Goal: Task Accomplishment & Management: Complete application form

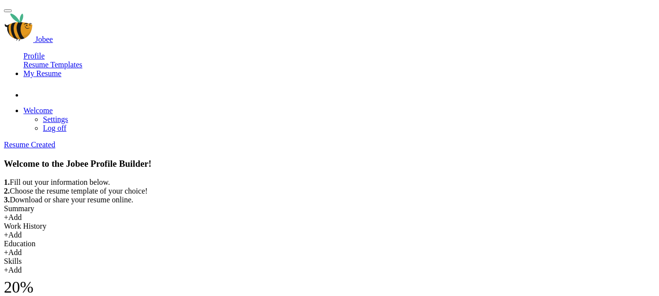
scroll to position [259, 0]
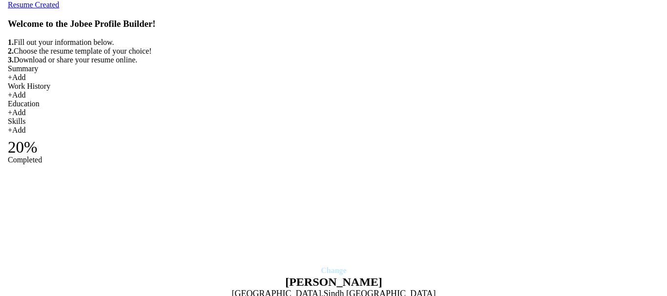
scroll to position [142, 0]
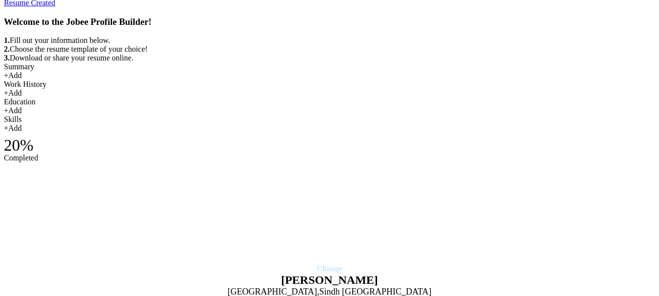
type input "Assistant Manager Finance"
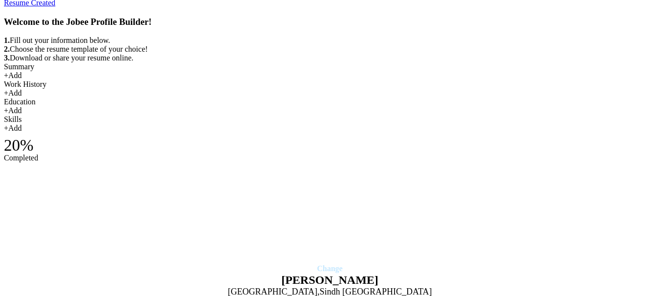
type input "Mtek Hygiene Pvt. Ltd"
type input "Assista"
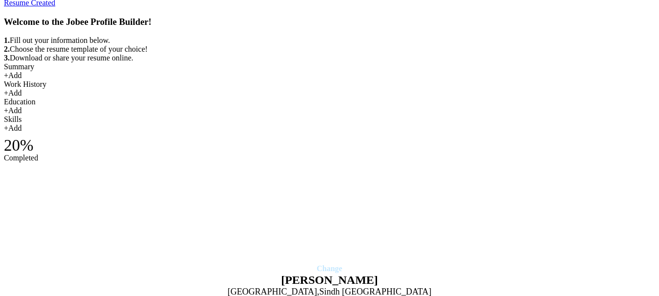
type input "Finance Officer"
type input "Danpak Food Industries Private Limited"
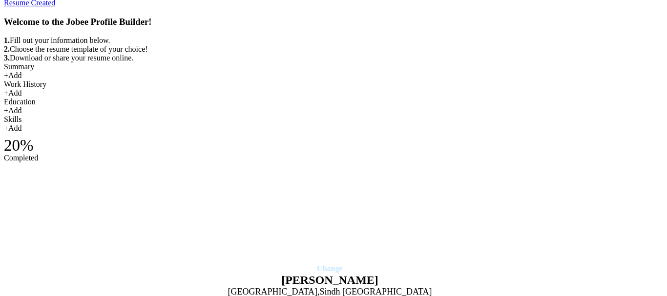
scroll to position [0, 0]
type input "11/2020"
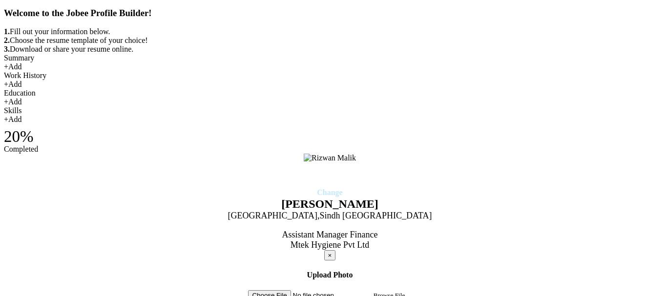
type input "04/2023"
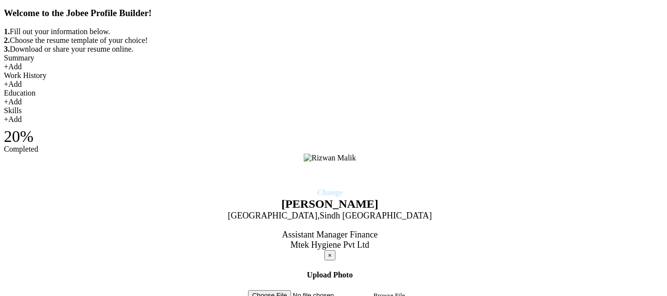
type input "[GEOGRAPHIC_DATA]"
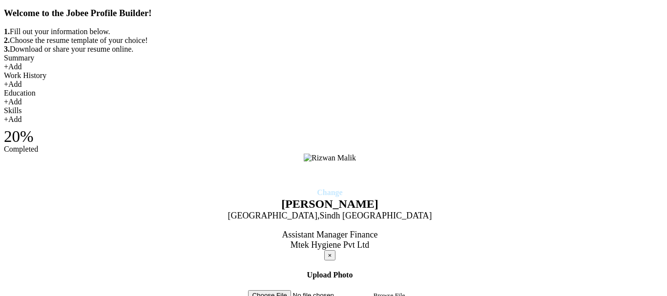
drag, startPoint x: 63, startPoint y: 2600, endPoint x: 91, endPoint y: 2608, distance: 29.5
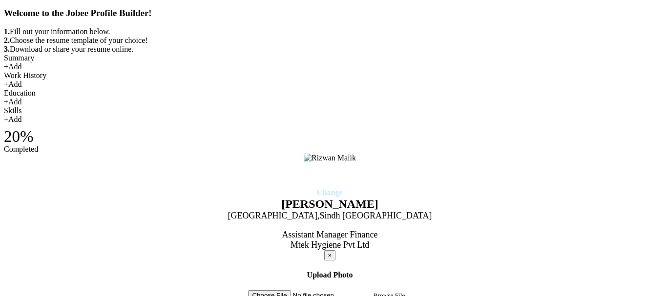
drag, startPoint x: 27, startPoint y: 2587, endPoint x: 302, endPoint y: 2638, distance: 280.0
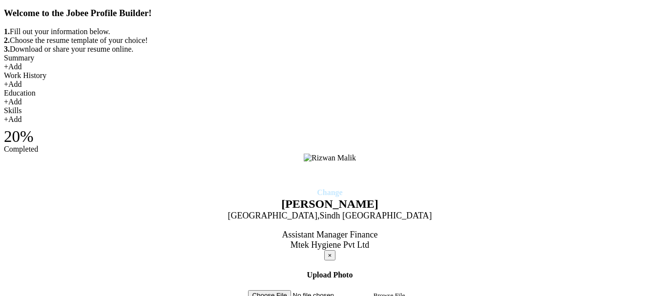
drag, startPoint x: 497, startPoint y: 46, endPoint x: 483, endPoint y: 18, distance: 31.9
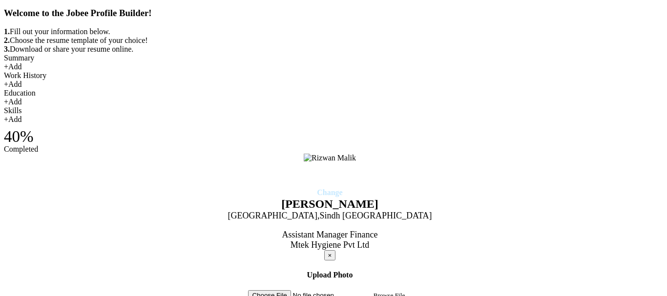
scroll to position [0, 0]
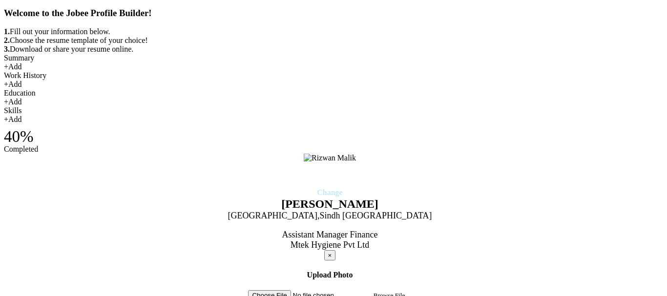
type input "Finance Executive"
type input "Mtek Hygiene Private Limited"
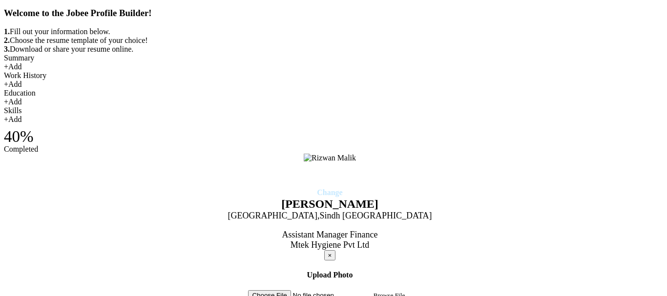
type input "Finance Officer"
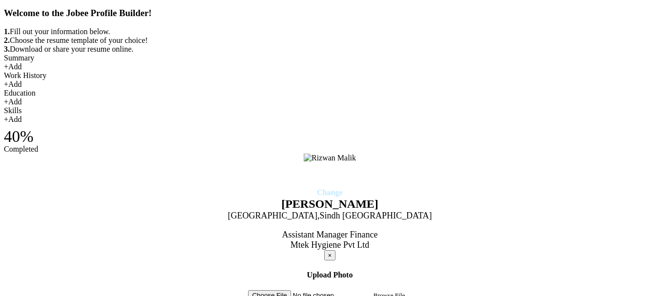
type input "05/2023"
type input "09/2023"
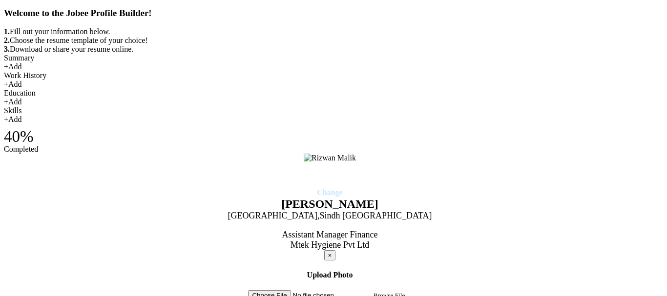
type input "[GEOGRAPHIC_DATA]"
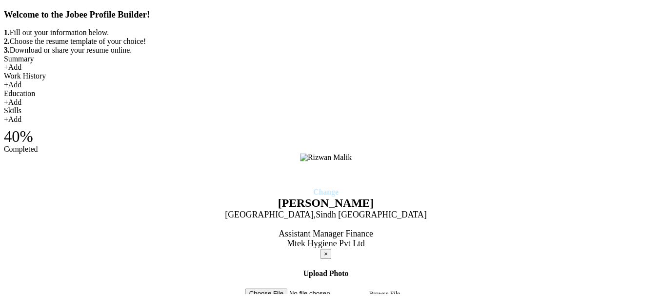
scroll to position [0, 0]
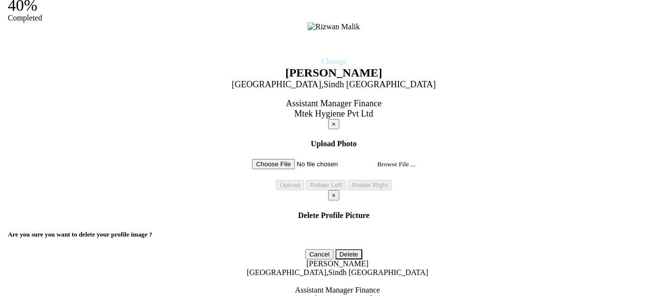
scroll to position [254, 0]
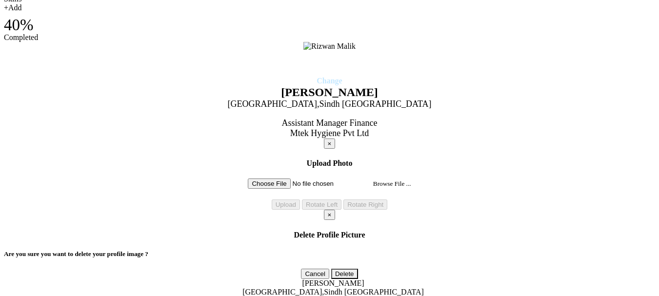
drag, startPoint x: 357, startPoint y: 228, endPoint x: 356, endPoint y: 192, distance: 36.6
drag, startPoint x: 341, startPoint y: 191, endPoint x: 339, endPoint y: 216, distance: 24.9
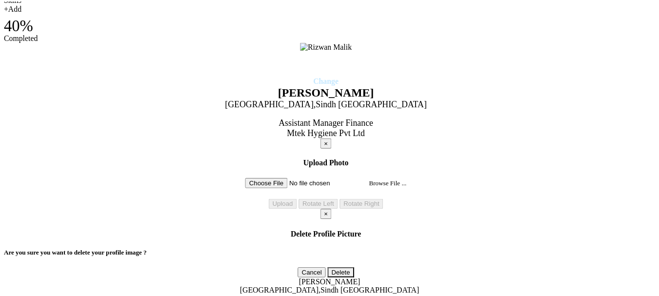
scroll to position [0, 0]
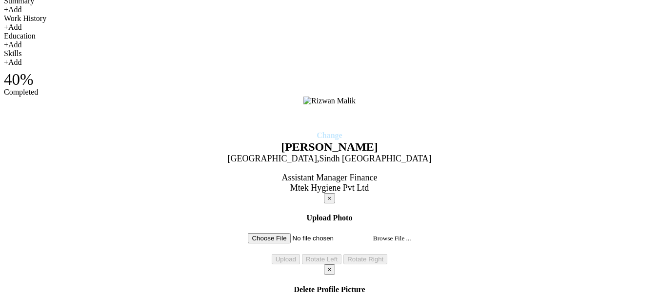
scroll to position [180, 0]
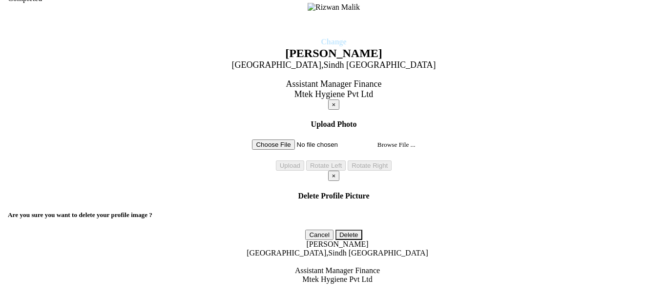
scroll to position [297, 0]
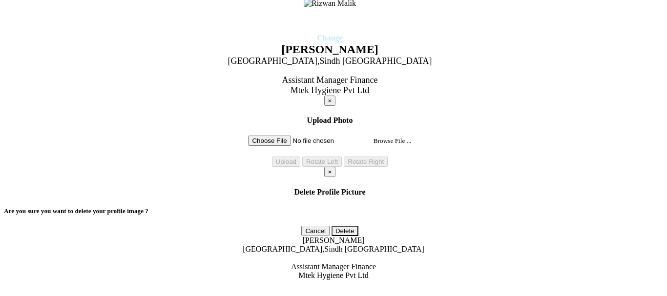
type input "Finance Executive"
type input "10/2023"
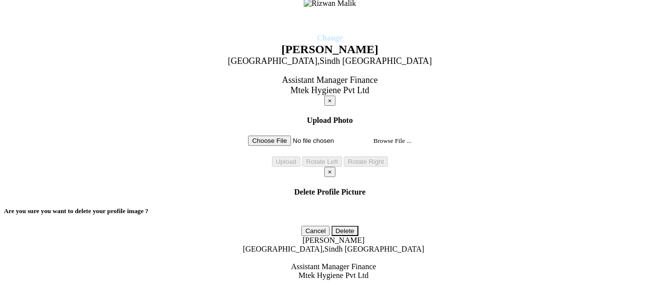
type input "10/2024"
drag, startPoint x: 390, startPoint y: 2956, endPoint x: 333, endPoint y: 2825, distance: 142.5
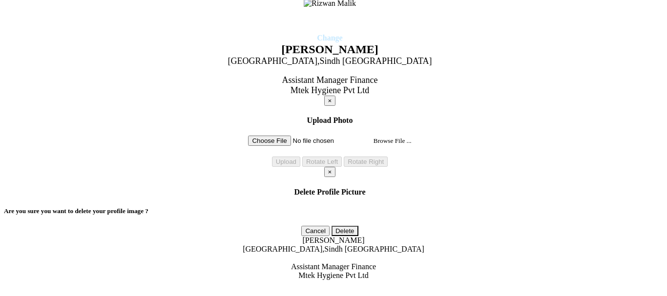
scroll to position [54, 0]
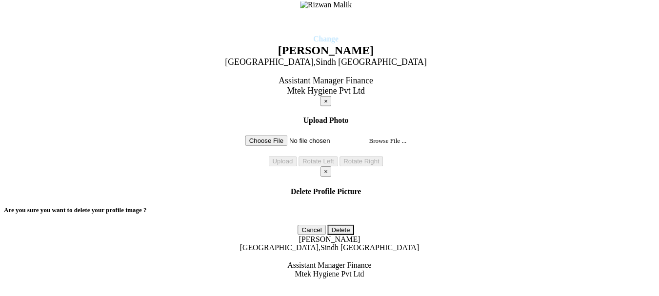
scroll to position [0, 0]
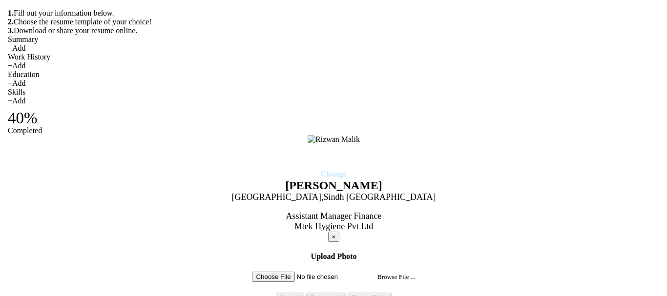
scroll to position [141, 0]
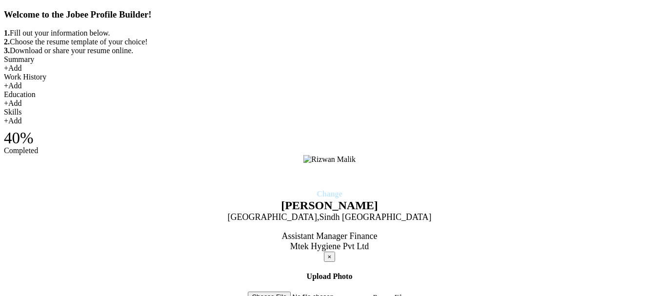
type input "Finance Officer"
type input "Danpak Food Industries Private Limited"
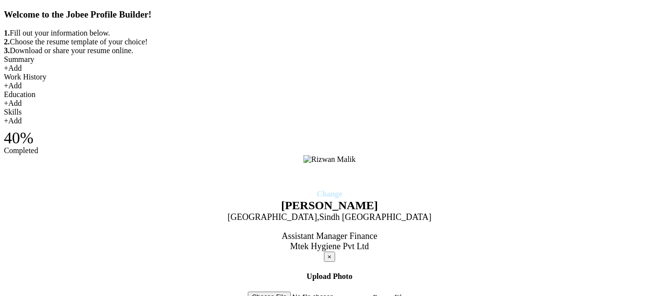
type input "11/2020"
type input "04/2023"
type input "[GEOGRAPHIC_DATA]"
type input "F"
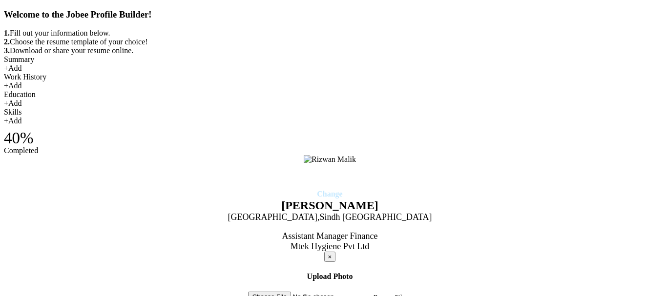
type input "Assitant Manager Finance"
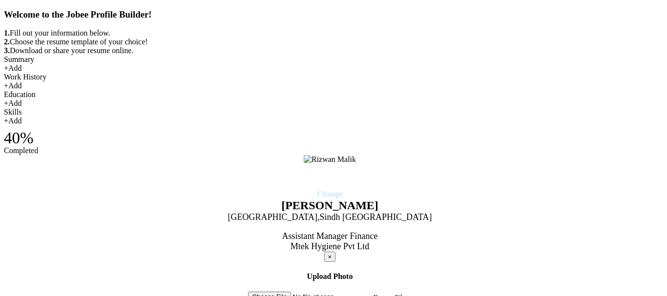
type input "Mtek Hygiene Private Limited"
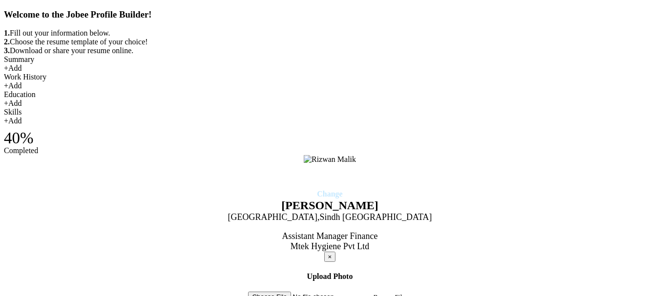
type input "11/2024"
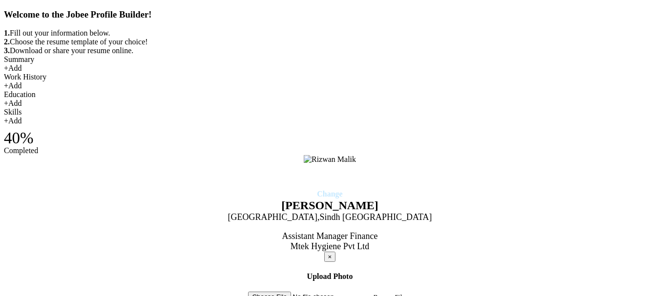
checkbox input "true"
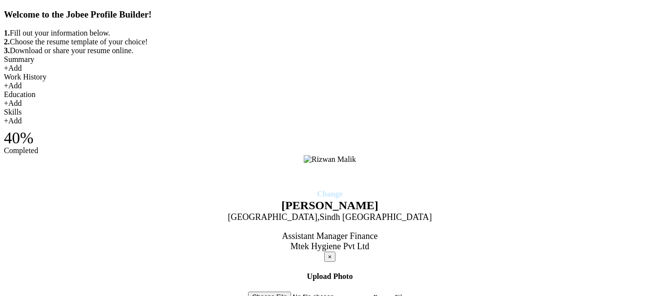
drag, startPoint x: 219, startPoint y: 2992, endPoint x: 321, endPoint y: 3009, distance: 102.8
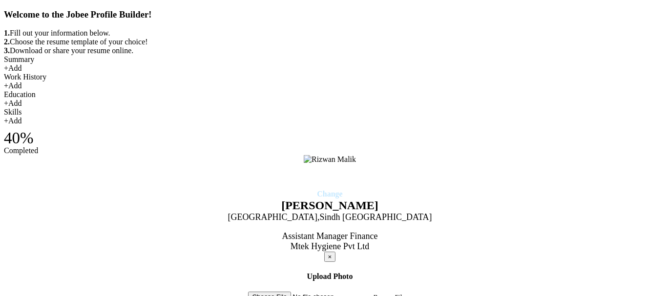
scroll to position [0, 0]
drag, startPoint x: 320, startPoint y: 3001, endPoint x: 115, endPoint y: 3123, distance: 238.9
drag, startPoint x: 134, startPoint y: 3002, endPoint x: -14, endPoint y: 2957, distance: 155.0
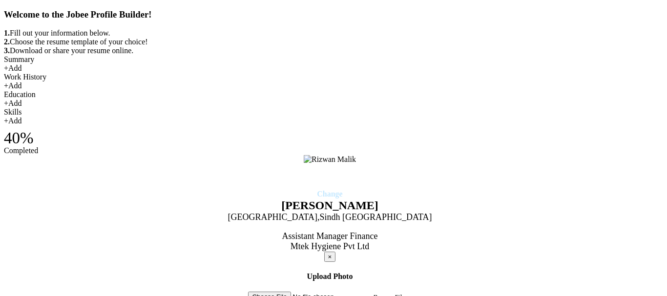
drag, startPoint x: 145, startPoint y: 175, endPoint x: 139, endPoint y: 174, distance: 6.9
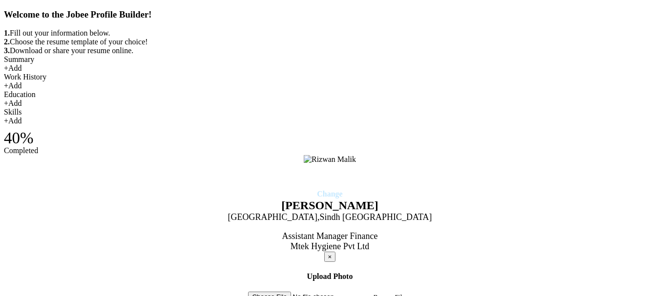
drag, startPoint x: 183, startPoint y: 3003, endPoint x: -19, endPoint y: 2948, distance: 209.4
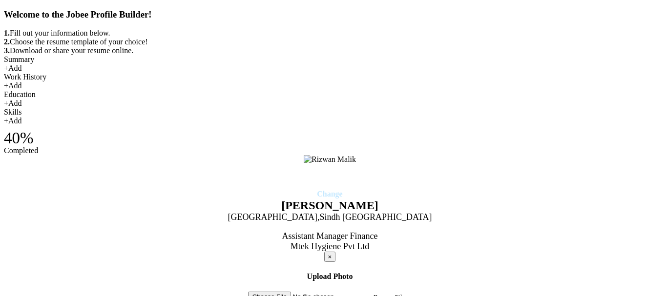
drag, startPoint x: 641, startPoint y: 201, endPoint x: 645, endPoint y: 273, distance: 72.3
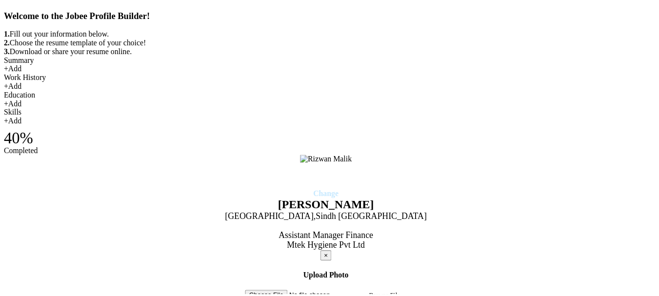
scroll to position [0, 0]
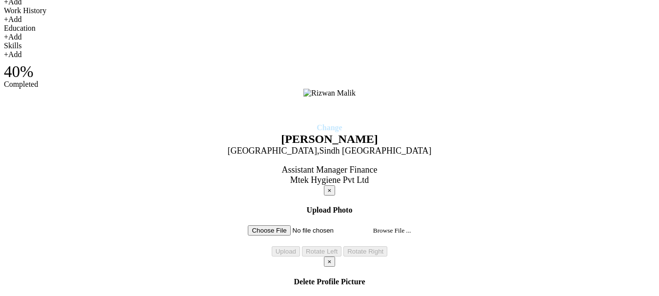
scroll to position [199, 0]
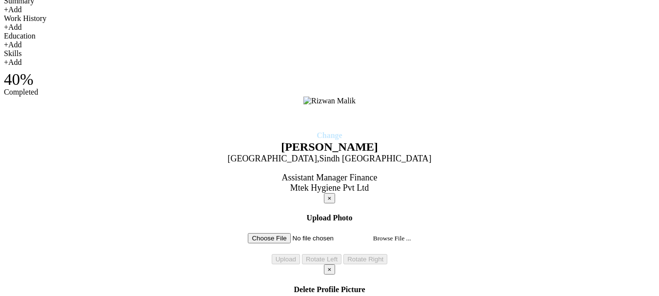
type input "Finance Officer"
type input "Danpak Food Industries Private Limited"
type input "11/2020"
type input "04/2023"
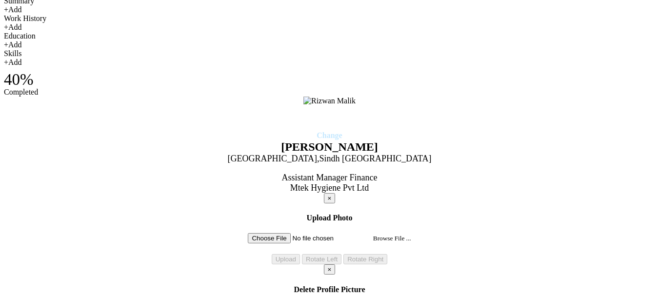
checkbox input "false"
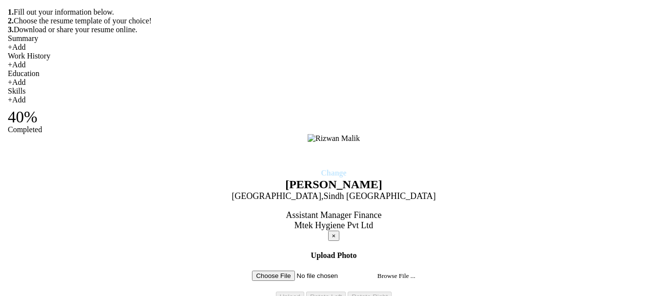
scroll to position [160, 0]
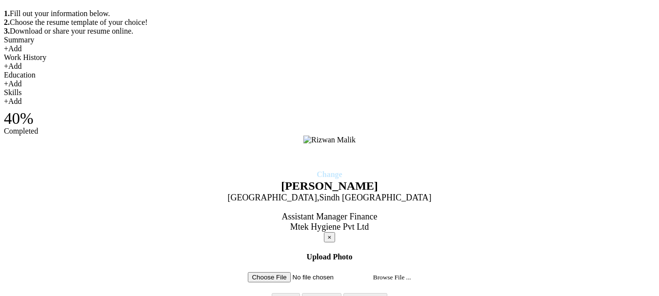
drag, startPoint x: 304, startPoint y: 219, endPoint x: 244, endPoint y: 180, distance: 71.9
type input "F"
type input "Assistant Manager Finance"
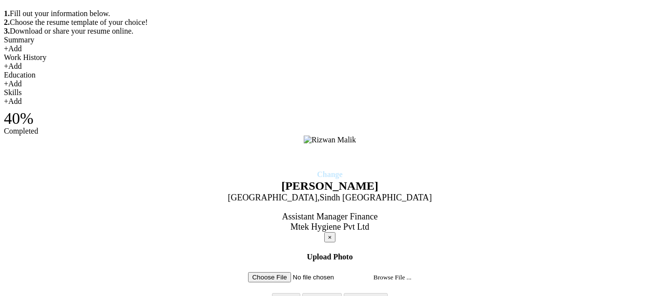
type input "Mtek Hygiene Private Limited"
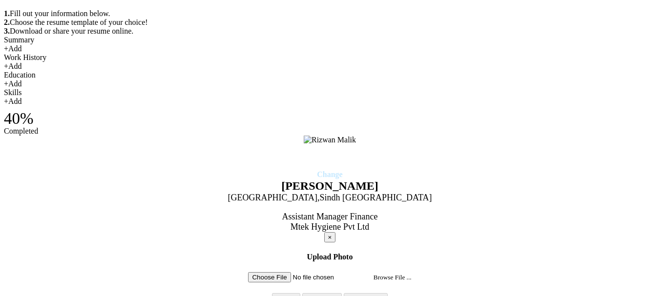
type input "11/2024"
checkbox input "true"
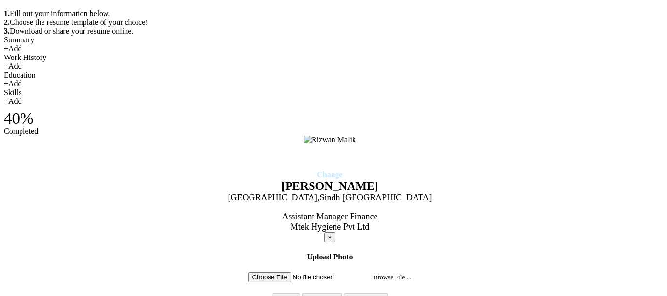
drag, startPoint x: 318, startPoint y: 2992, endPoint x: 101, endPoint y: 3113, distance: 248.4
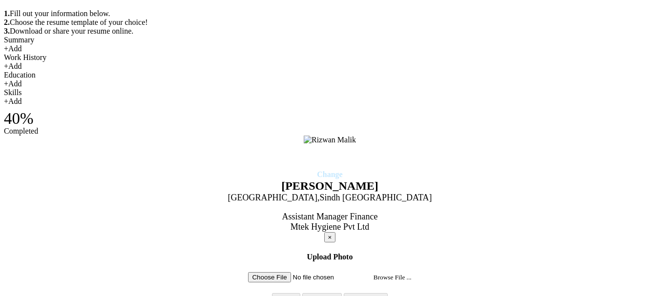
drag, startPoint x: 190, startPoint y: 2995, endPoint x: 122, endPoint y: 3116, distance: 138.3
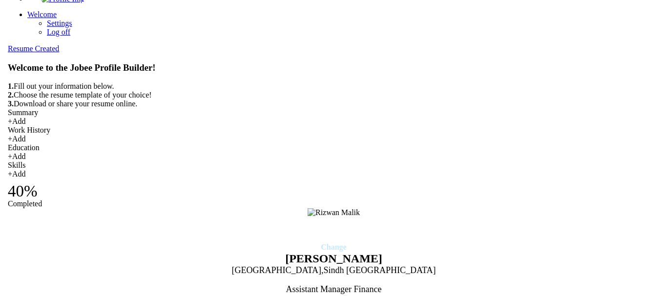
scroll to position [74, 0]
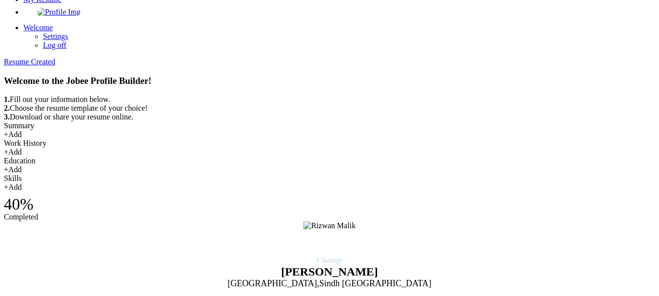
checkbox input "false"
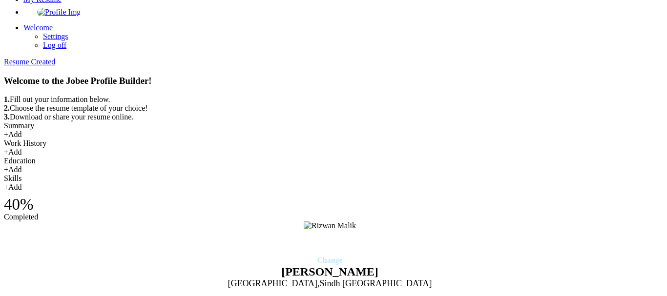
type input "Finance Officer"
type input "Mtek Hygiene Private Limited"
drag, startPoint x: 422, startPoint y: 152, endPoint x: 453, endPoint y: 96, distance: 63.6
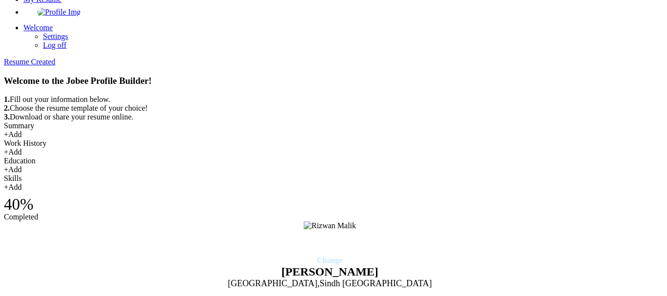
type input "05/2023"
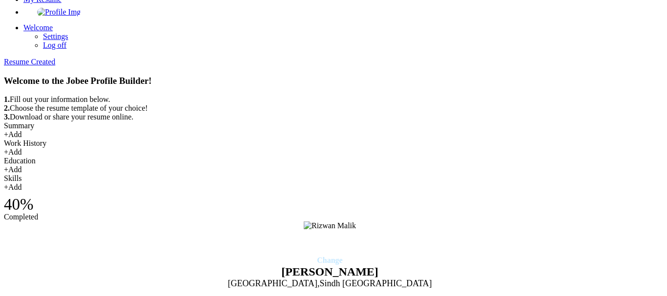
type input "09/2023"
type input "[GEOGRAPHIC_DATA]"
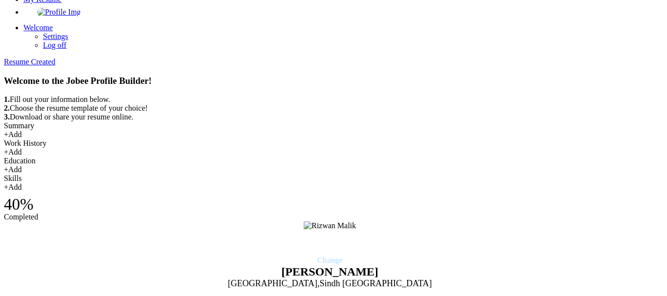
type input "[GEOGRAPHIC_DATA]"
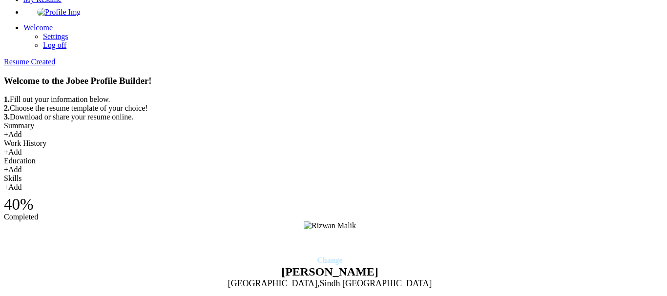
drag, startPoint x: 417, startPoint y: 3099, endPoint x: 561, endPoint y: 3284, distance: 234.7
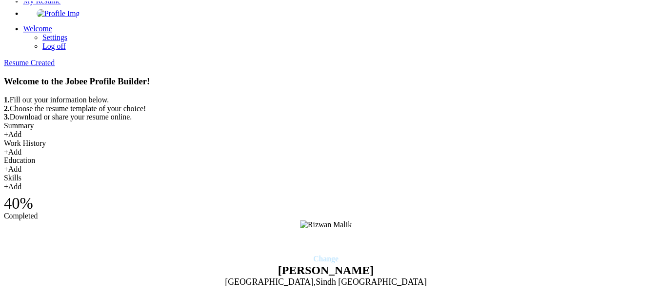
scroll to position [0, 0]
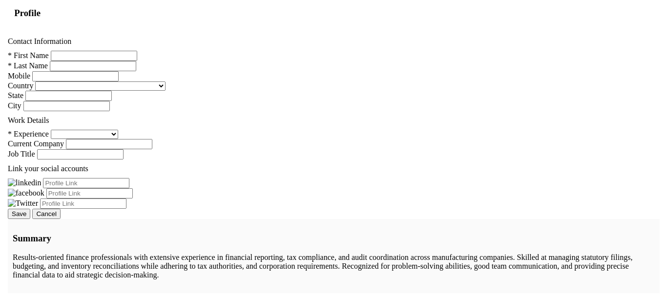
scroll to position [640, 0]
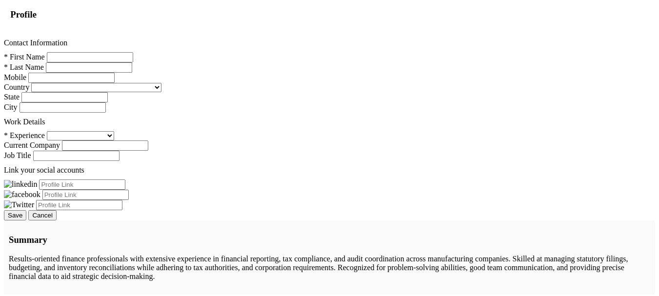
type input "Finance Officer"
type input "Mtek Hygiene Private Limited"
type input "05/2023"
type input "09/2023"
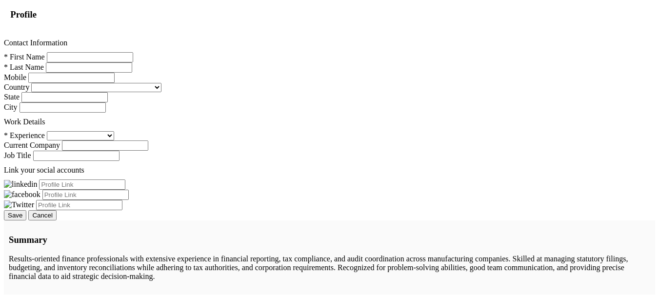
type input "[GEOGRAPHIC_DATA]"
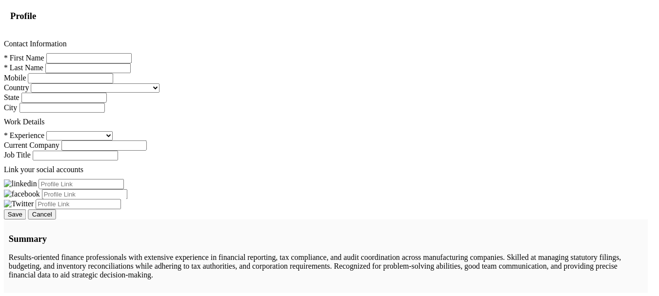
scroll to position [54, 0]
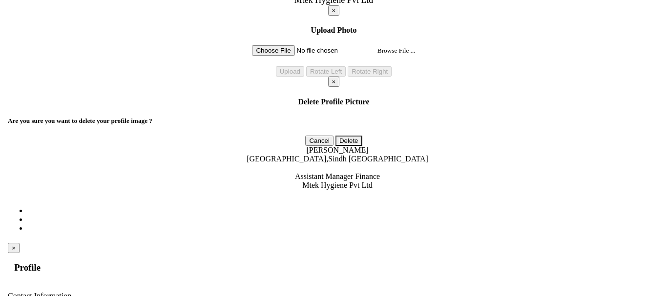
scroll to position [386, 0]
type input "Finance Executive"
type input "10/2023"
type input "10/2024"
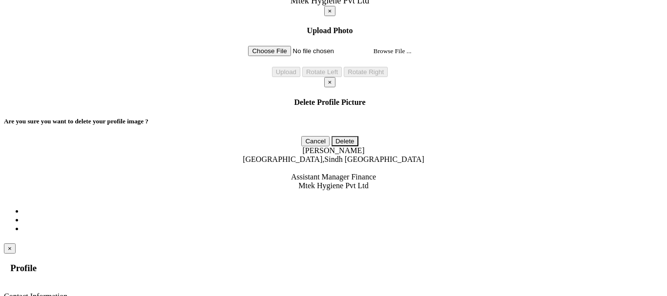
scroll to position [0, 0]
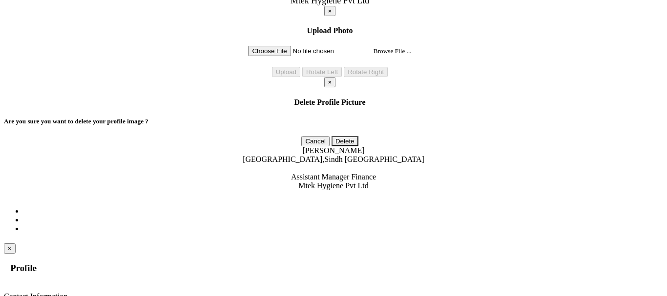
scroll to position [54, 0]
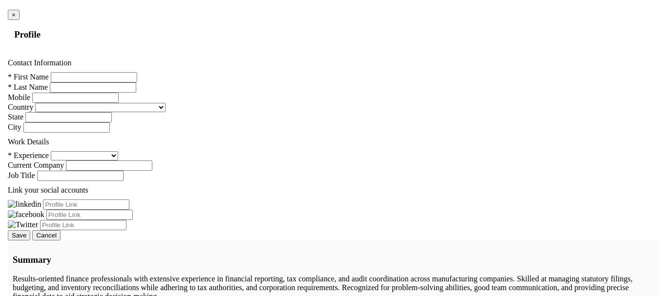
scroll to position [621, 0]
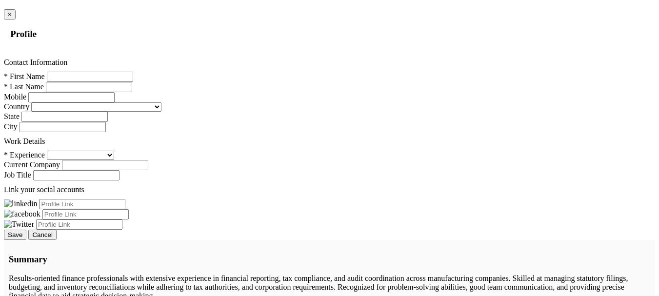
type input "Finance Officer"
type input "05/2023"
type input "09/2023"
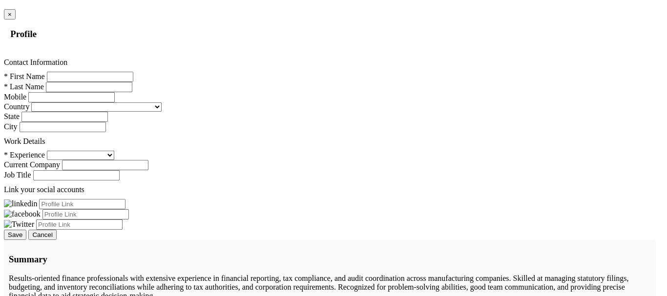
drag, startPoint x: 288, startPoint y: 2653, endPoint x: 26, endPoint y: 2625, distance: 263.5
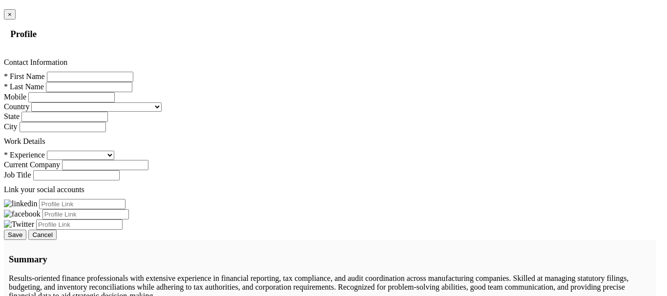
drag, startPoint x: 259, startPoint y: 2629, endPoint x: 29, endPoint y: 2630, distance: 229.8
drag, startPoint x: 299, startPoint y: 2621, endPoint x: 36, endPoint y: 2622, distance: 262.5
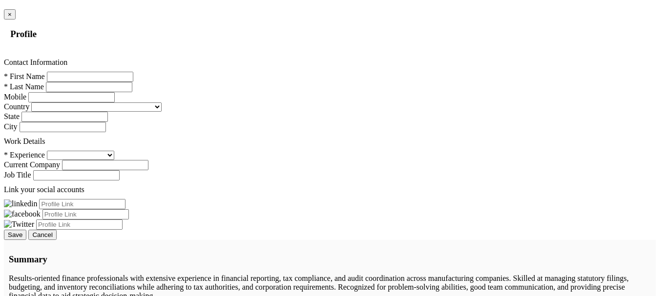
scroll to position [34, 0]
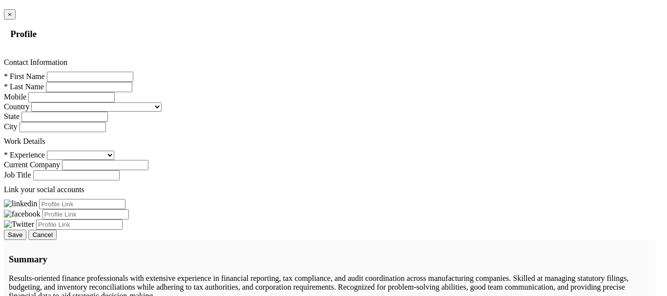
drag, startPoint x: 176, startPoint y: 2653, endPoint x: 33, endPoint y: 2609, distance: 149.2
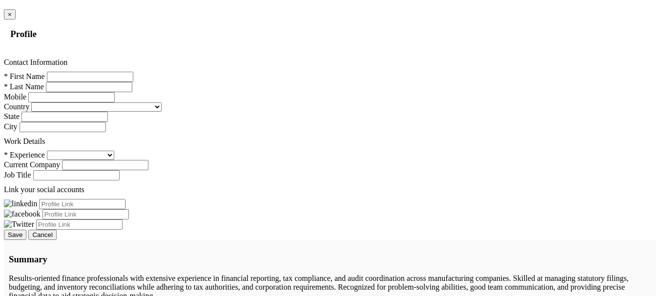
drag, startPoint x: 251, startPoint y: 2600, endPoint x: 36, endPoint y: 2631, distance: 217.9
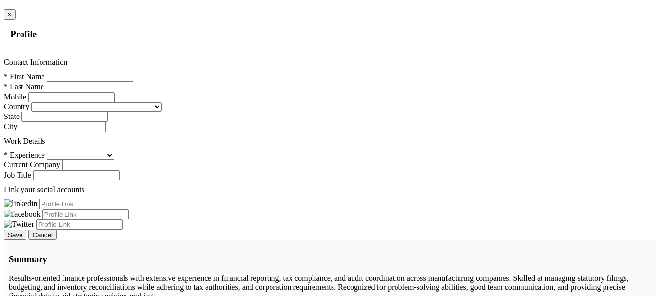
drag, startPoint x: 295, startPoint y: 2630, endPoint x: 29, endPoint y: 2631, distance: 266.4
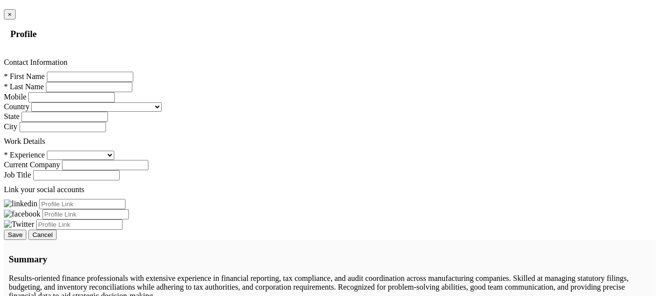
scroll to position [22, 0]
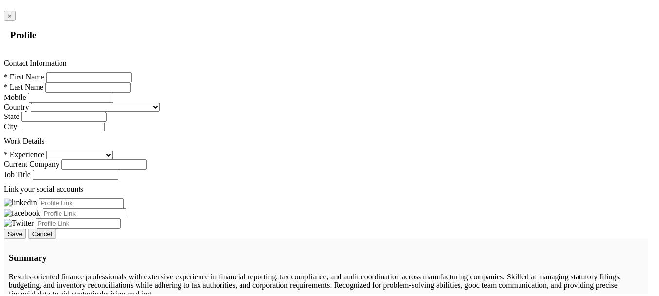
scroll to position [0, 0]
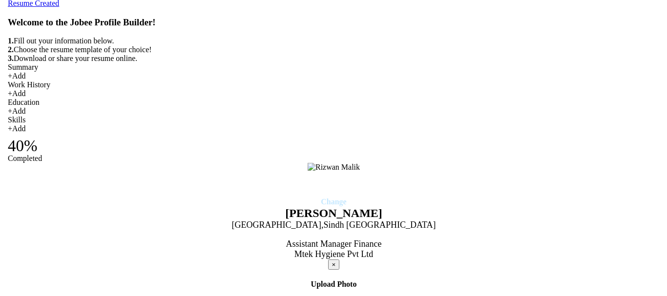
scroll to position [113, 0]
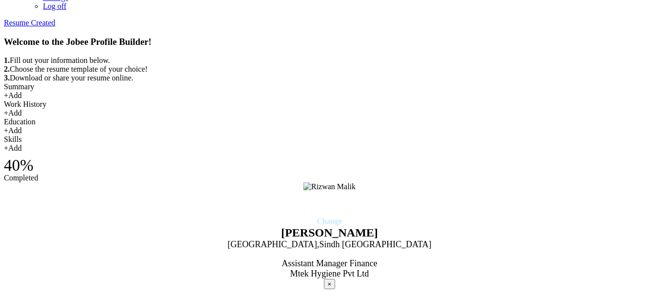
type input "Finance Officer"
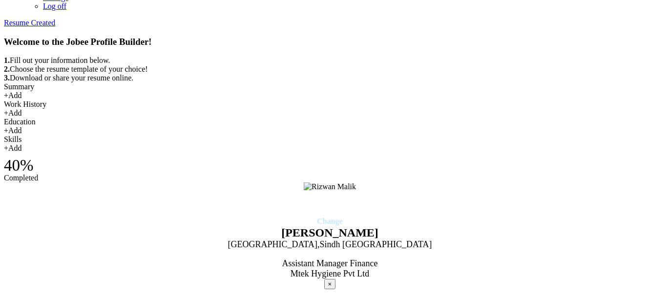
type input "Danpak Food Industries Private Limited"
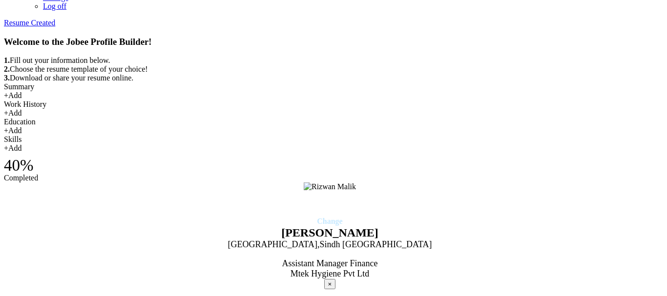
type input "11/2020"
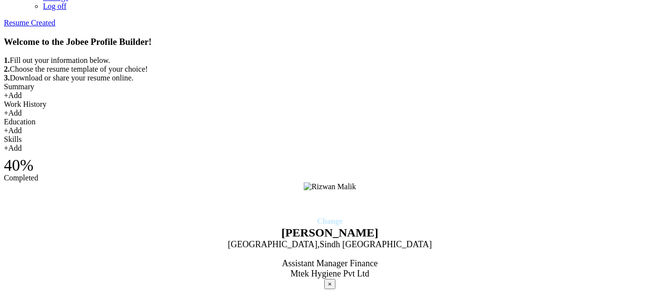
type input "04/2023"
type input "[GEOGRAPHIC_DATA]"
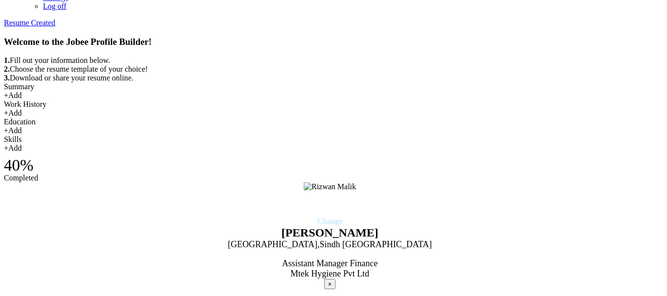
type input "[GEOGRAPHIC_DATA]"
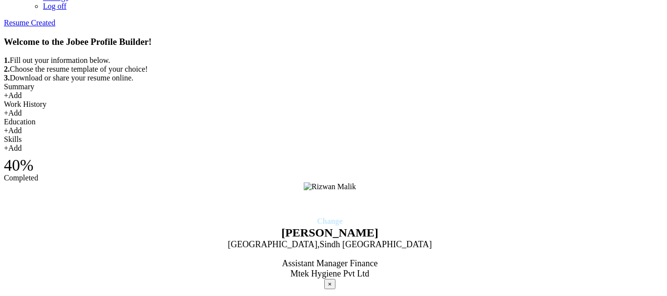
scroll to position [27, 0]
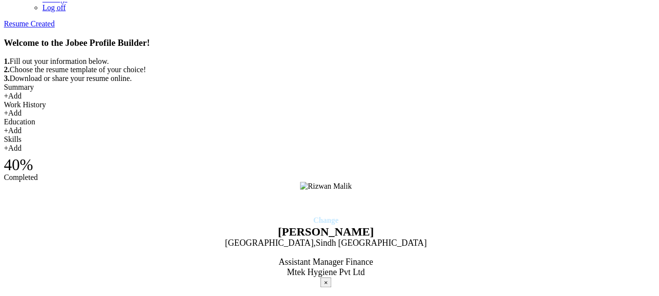
scroll to position [0, 0]
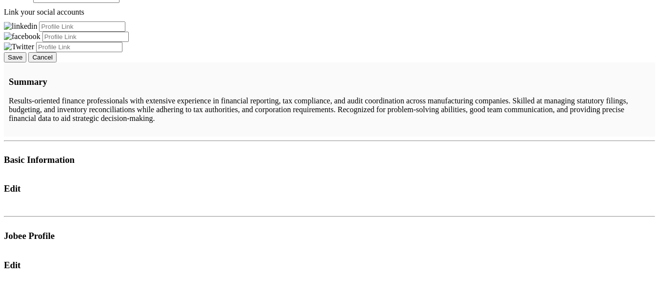
scroll to position [810, 0]
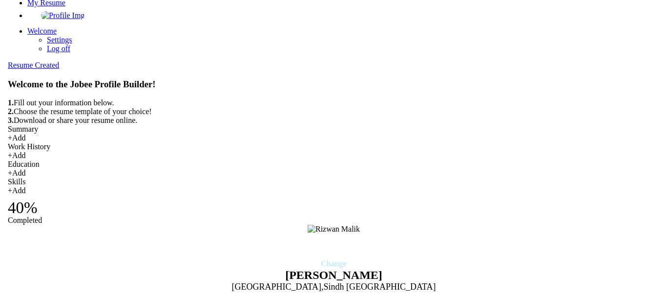
scroll to position [69, 0]
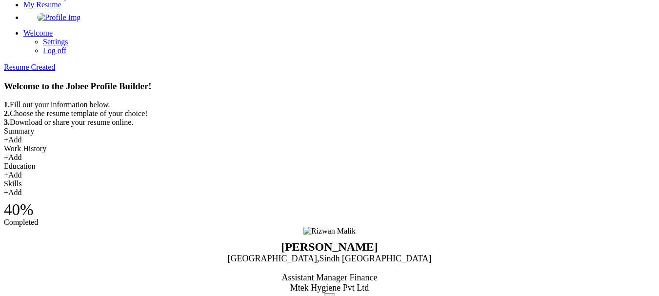
type input "[PERSON_NAME]"
type input "03132842136"
select select "number:166"
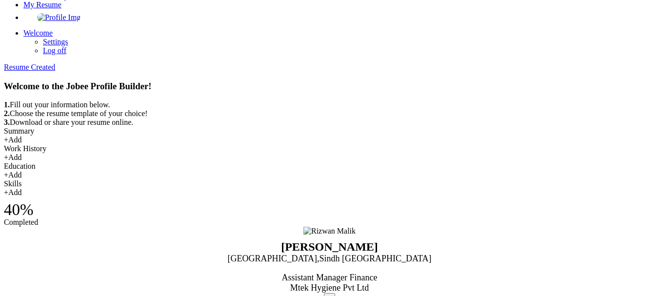
type input "Sindh"
type input "[GEOGRAPHIC_DATA]"
select select "number:6"
type input "Mtek Hygiene Pvt Ltd"
type input "Assistant Manager Finance"
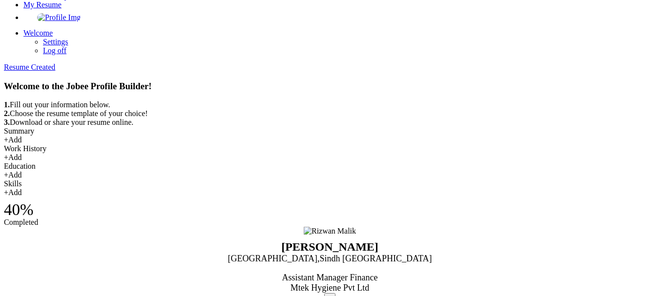
type input "R"
type input "[PERSON_NAME]"
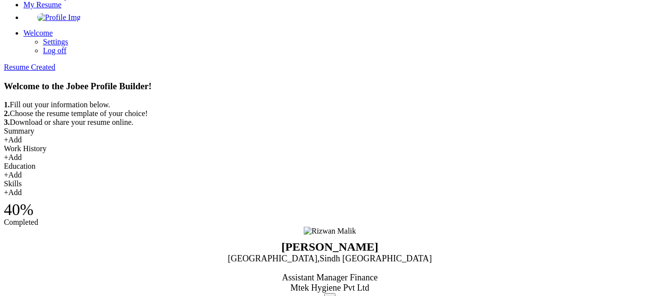
paste input "[DOMAIN_NAME][URL][PERSON_NAME]"
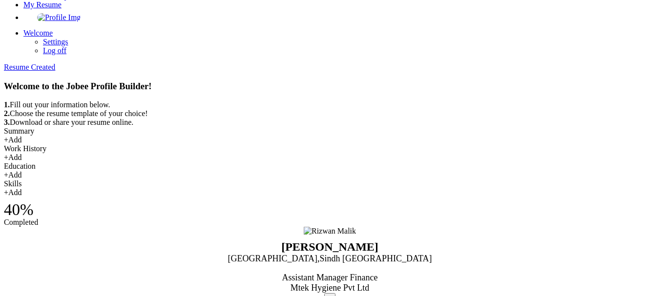
scroll to position [0, 85]
type input "[DOMAIN_NAME][URL][PERSON_NAME]"
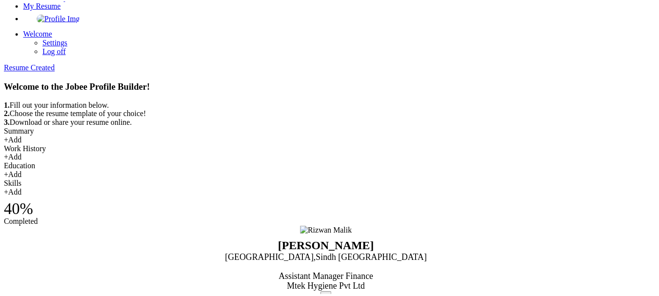
scroll to position [0, 0]
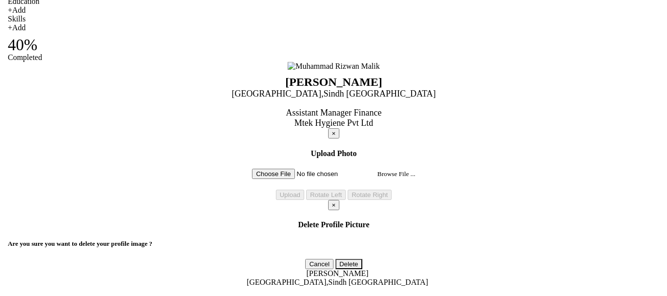
scroll to position [225, 0]
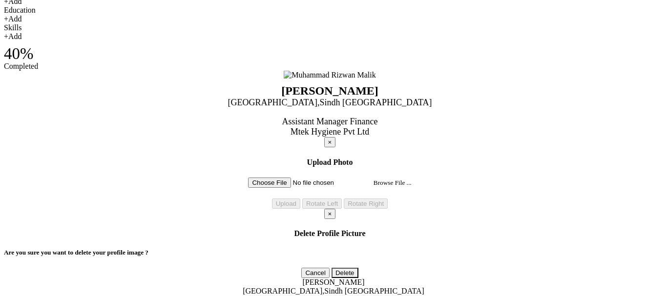
type input "R"
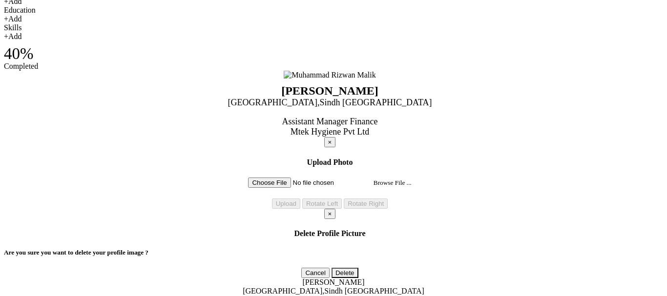
scroll to position [0, 0]
type input "[GEOGRAPHIC_DATA]"
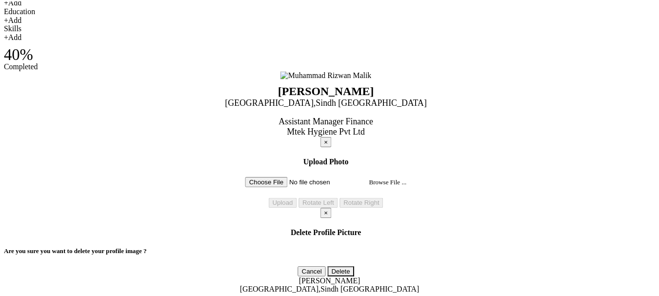
scroll to position [142, 0]
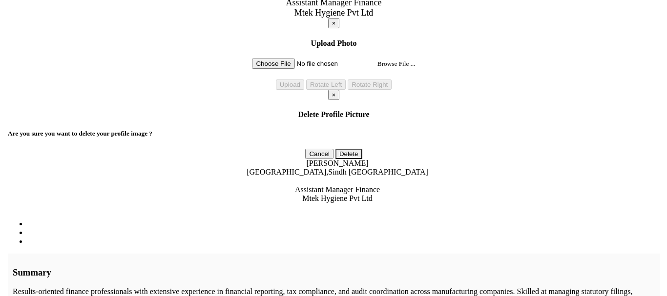
scroll to position [323, 0]
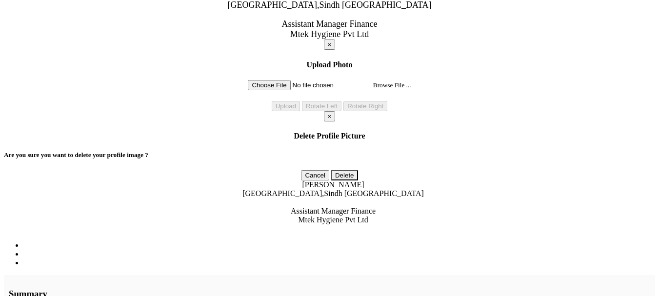
radio input "true"
type input "m"
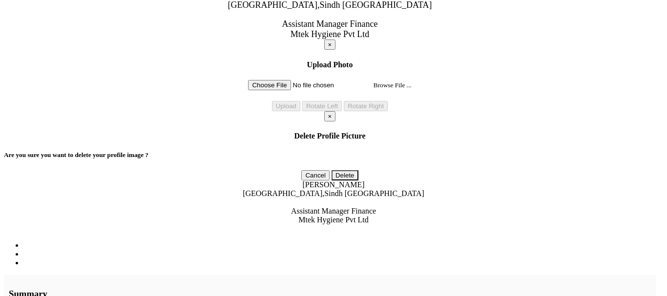
type input "MBA"
type input "Human Resource Management"
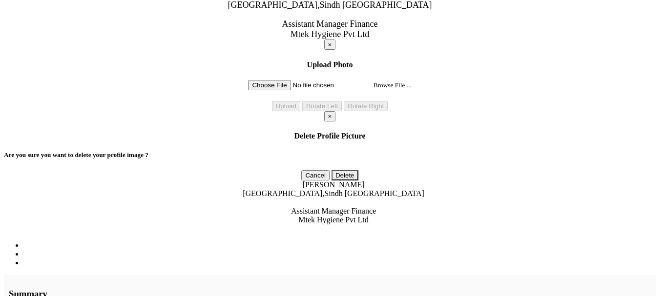
type input "2024"
type input "U"
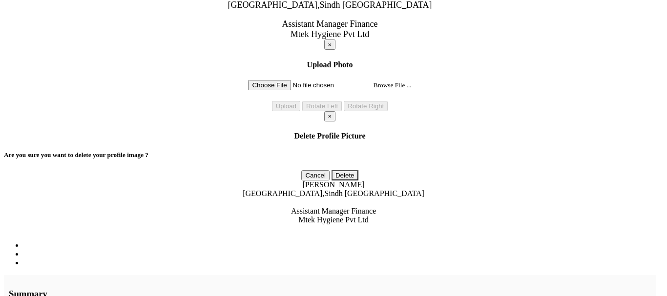
type input "[GEOGRAPHIC_DATA] (KUBS)"
type input "3"
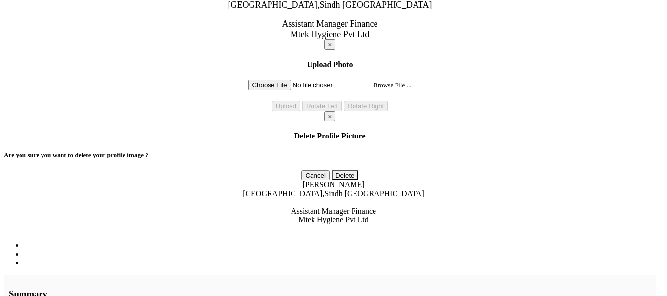
type input "[GEOGRAPHIC_DATA]"
type input "[DOMAIN_NAME]"
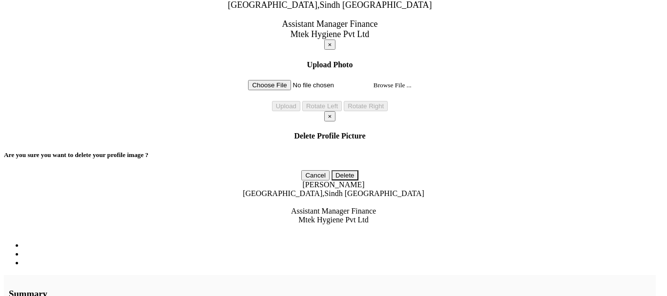
type input "Commerce"
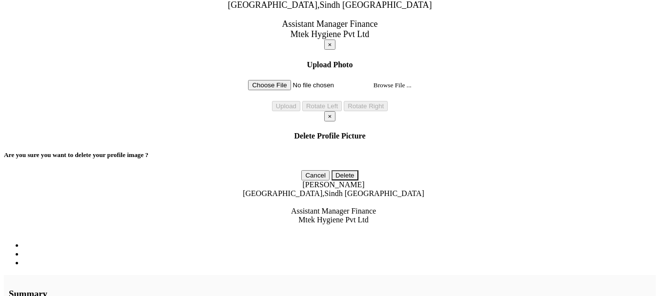
type input "2017"
type input "[GEOGRAPHIC_DATA]"
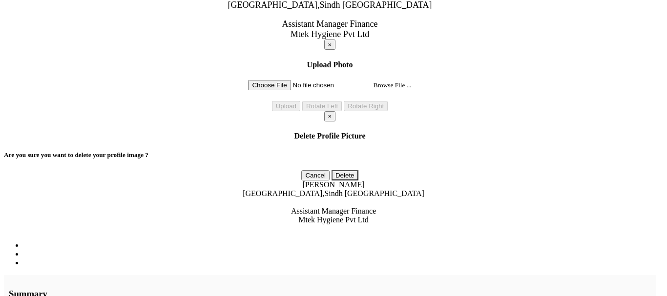
radio input "true"
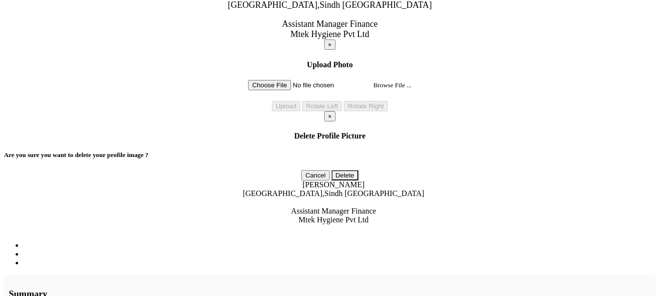
type input "61"
type input "[GEOGRAPHIC_DATA]"
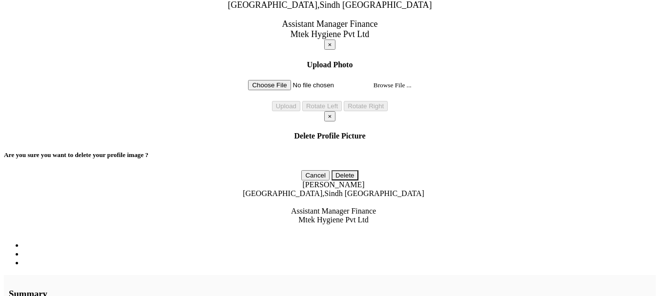
radio input "true"
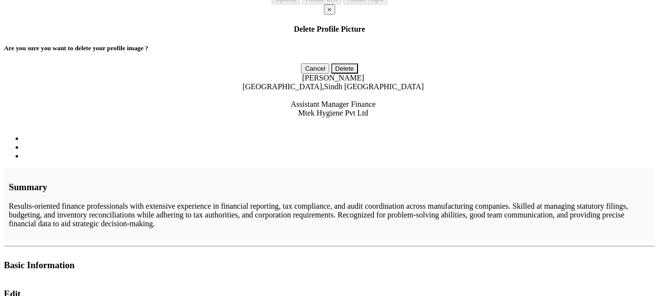
scroll to position [410, 0]
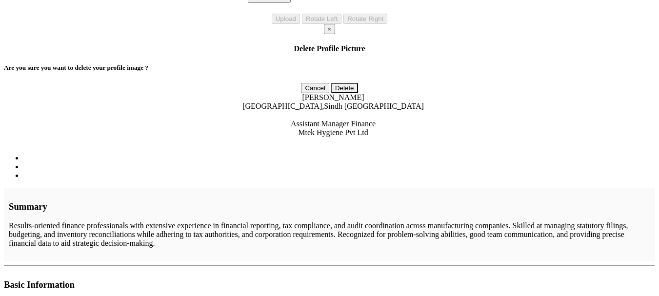
type input "[DOMAIN_NAME]"
type input "Commerce"
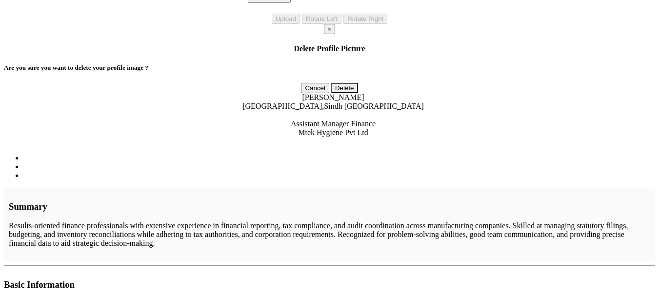
type input "2017"
type input "[GEOGRAPHIC_DATA]"
type input "61"
radio input "false"
radio input "true"
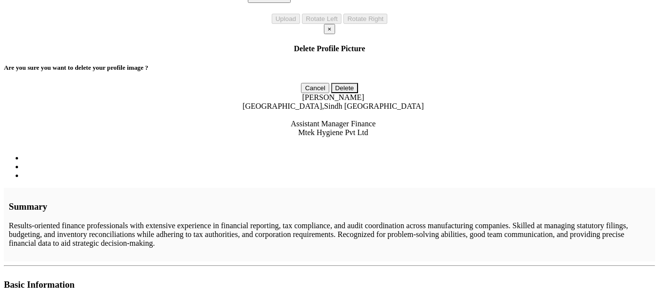
type input "[GEOGRAPHIC_DATA]"
type input "6"
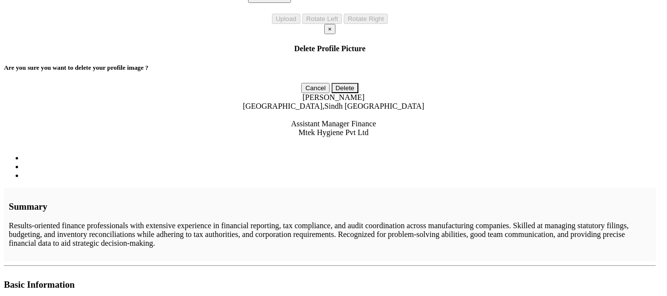
type input "3"
drag, startPoint x: 315, startPoint y: 180, endPoint x: 306, endPoint y: 174, distance: 11.2
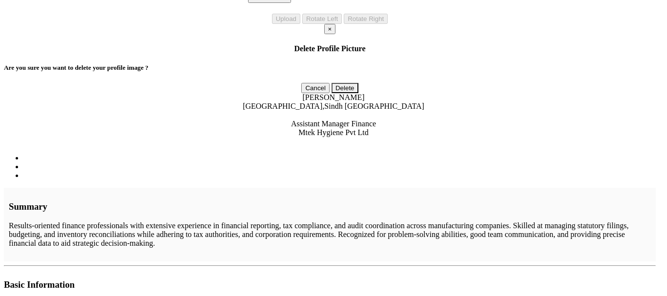
radio input "true"
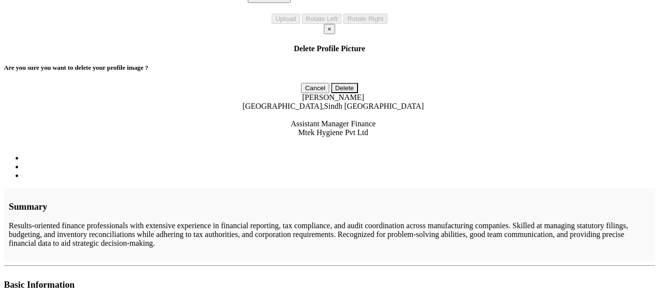
type input "MBA"
type input "Human Resource Management"
type input "2024"
type input "[GEOGRAPHIC_DATA] (KUBS)"
type input "3"
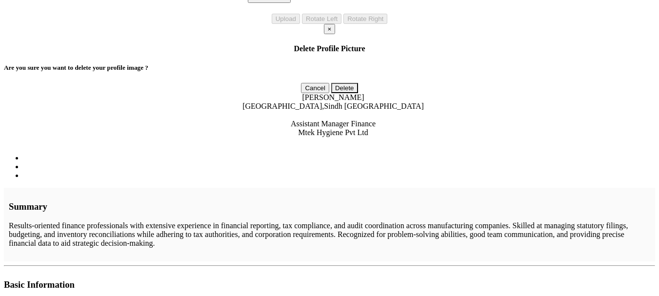
type input "[GEOGRAPHIC_DATA]"
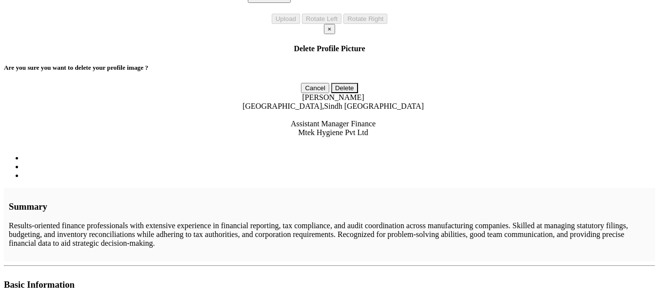
radio input "true"
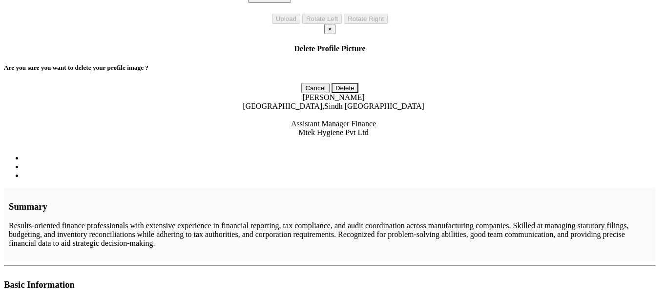
drag, startPoint x: 433, startPoint y: 228, endPoint x: 434, endPoint y: 243, distance: 15.6
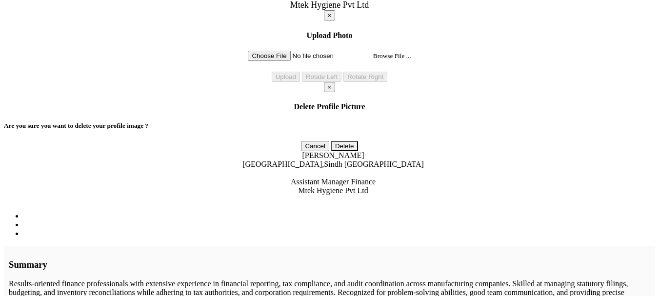
scroll to position [351, 0]
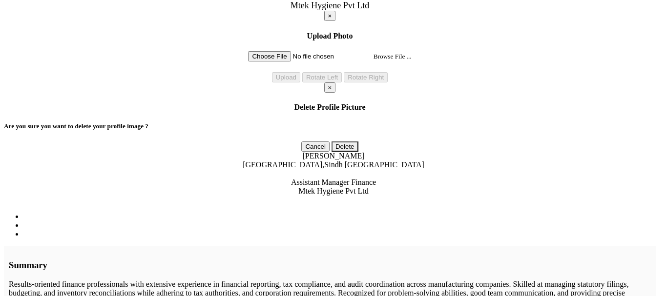
type input "CMA"
type input "A"
type input "c"
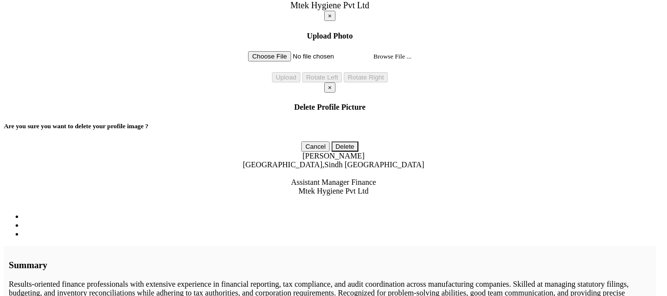
type input "ICMA"
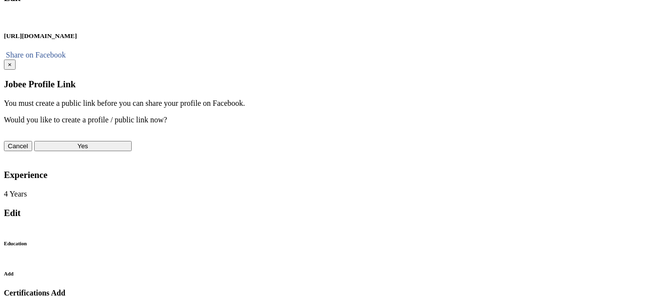
scroll to position [810, 0]
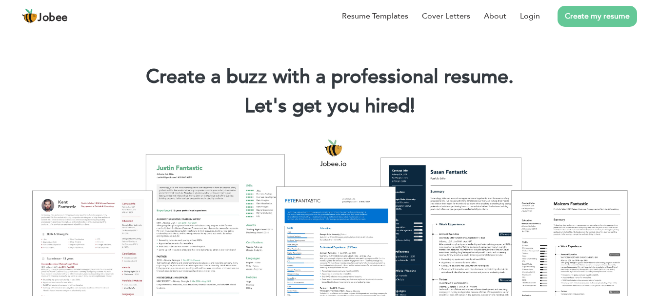
click at [541, 18] on li "Create my resume" at bounding box center [588, 15] width 97 height 25
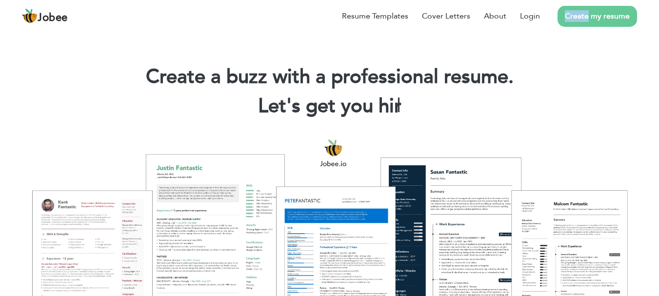
click at [541, 18] on li "Create my resume" at bounding box center [588, 15] width 97 height 25
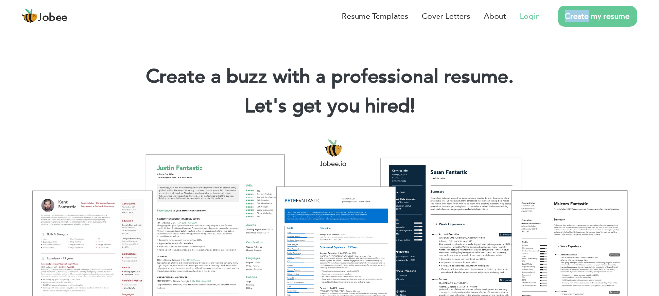
click at [539, 18] on link "Login" at bounding box center [530, 16] width 20 height 12
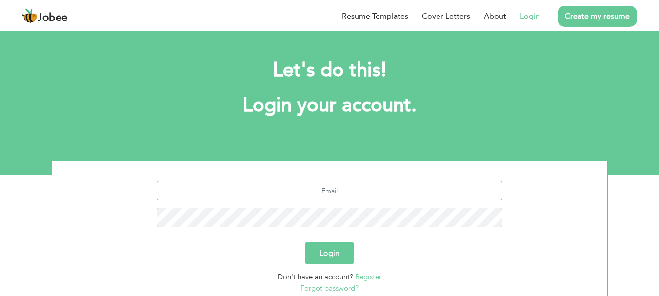
click at [339, 189] on input "text" at bounding box center [330, 191] width 346 height 20
type input "um2323549@gmail.com"
